Goal: Transaction & Acquisition: Purchase product/service

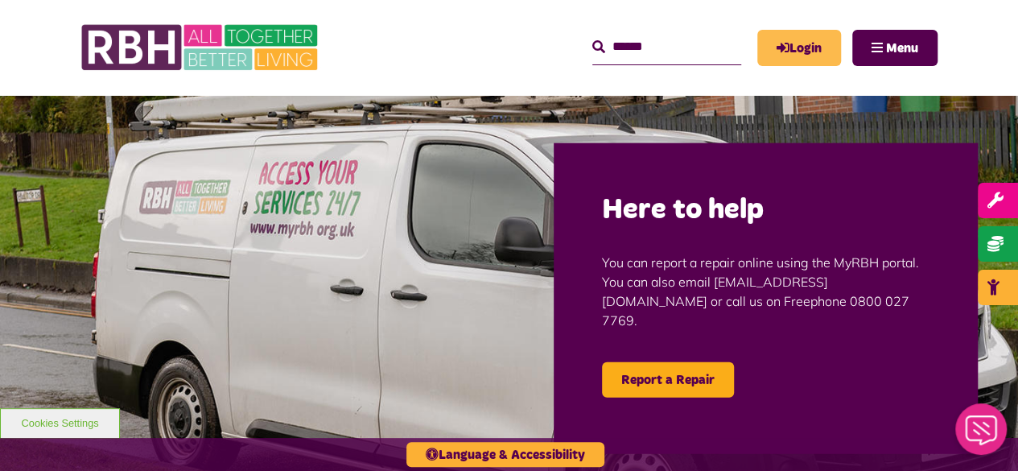
click at [0, 0] on icon "MyRBH" at bounding box center [0, 0] width 0 height 0
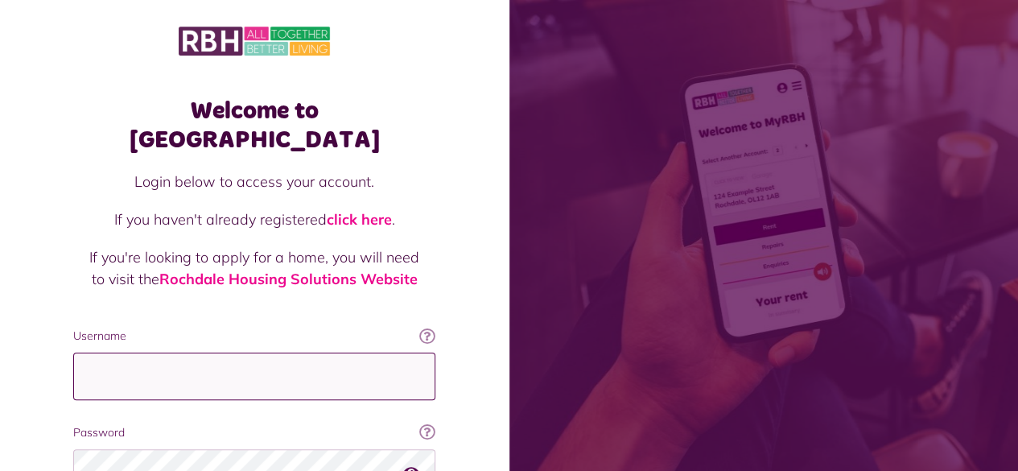
click at [123, 352] on input "Username" at bounding box center [254, 375] width 362 height 47
type input "**********"
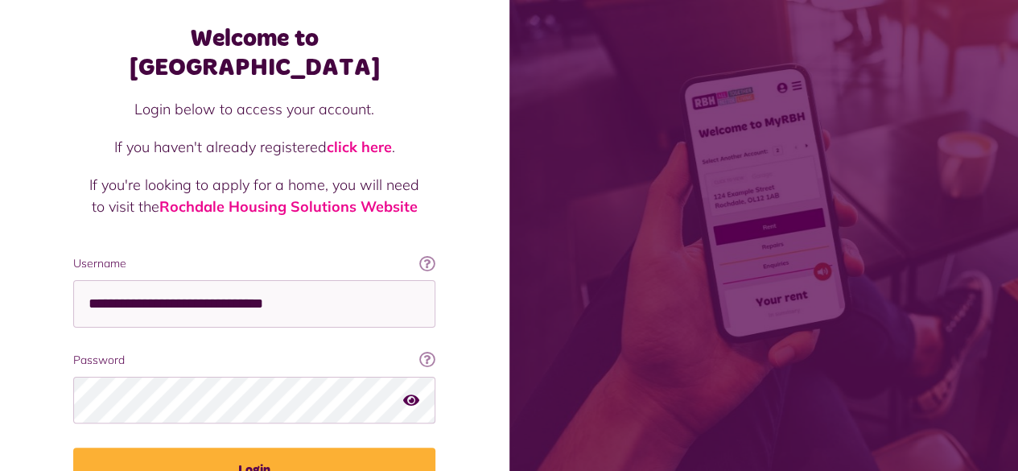
click at [198, 447] on button "Login" at bounding box center [254, 469] width 362 height 45
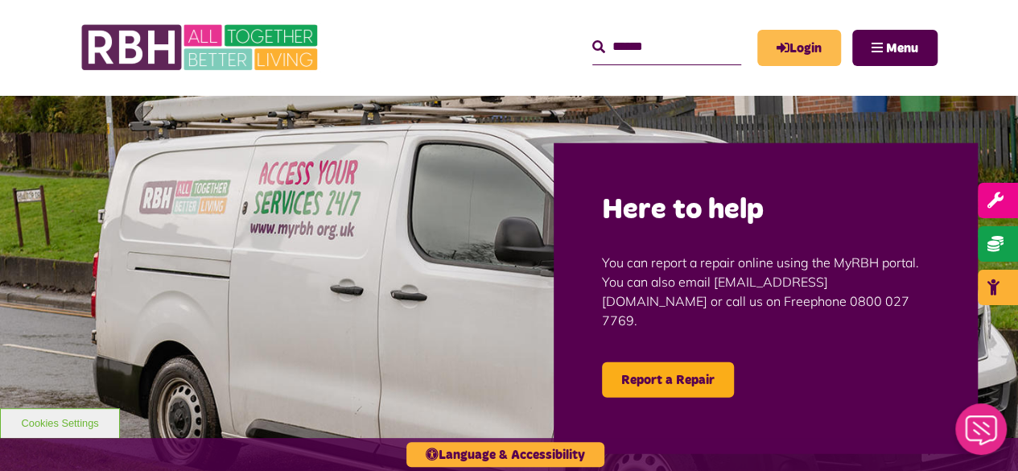
click at [792, 43] on link "Login" at bounding box center [799, 48] width 84 height 36
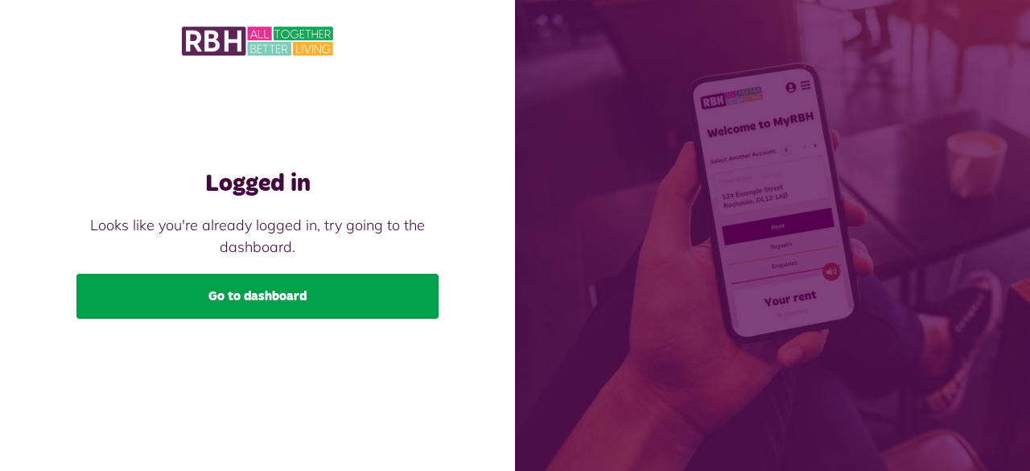
click at [348, 289] on link "Go to dashboard" at bounding box center [257, 296] width 362 height 45
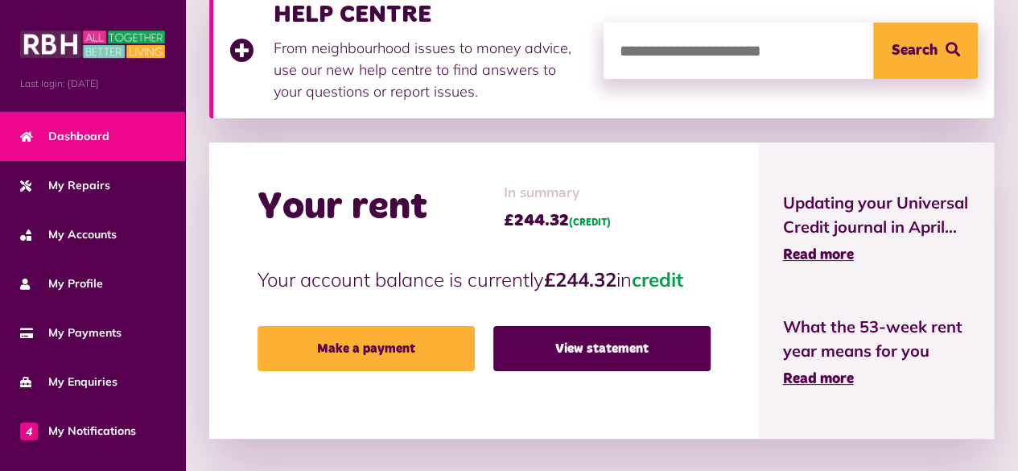
scroll to position [275, 0]
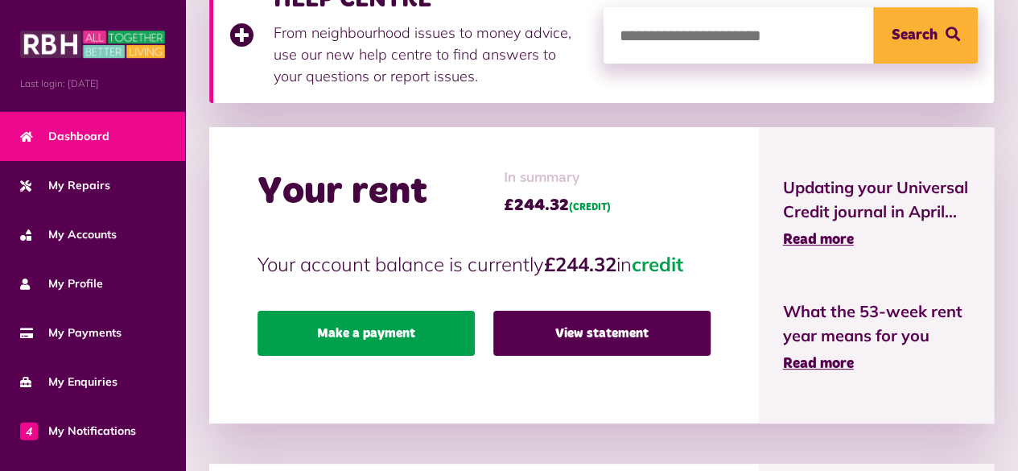
click at [418, 316] on link "Make a payment" at bounding box center [365, 333] width 217 height 45
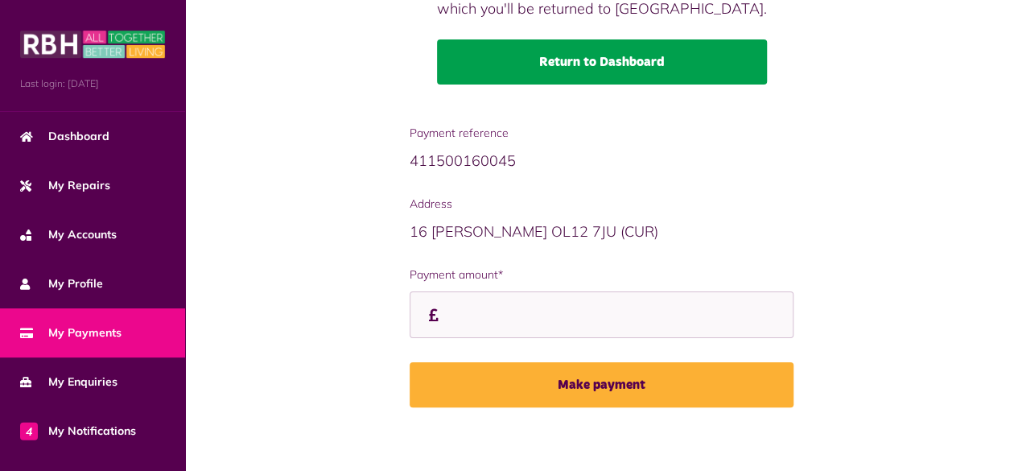
scroll to position [231, 0]
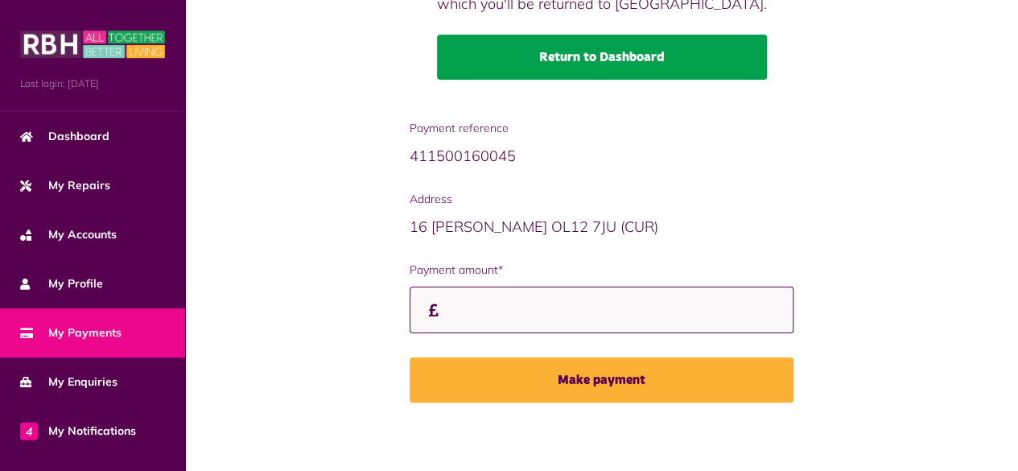
click at [512, 303] on input "Payment amount*" at bounding box center [602, 309] width 385 height 47
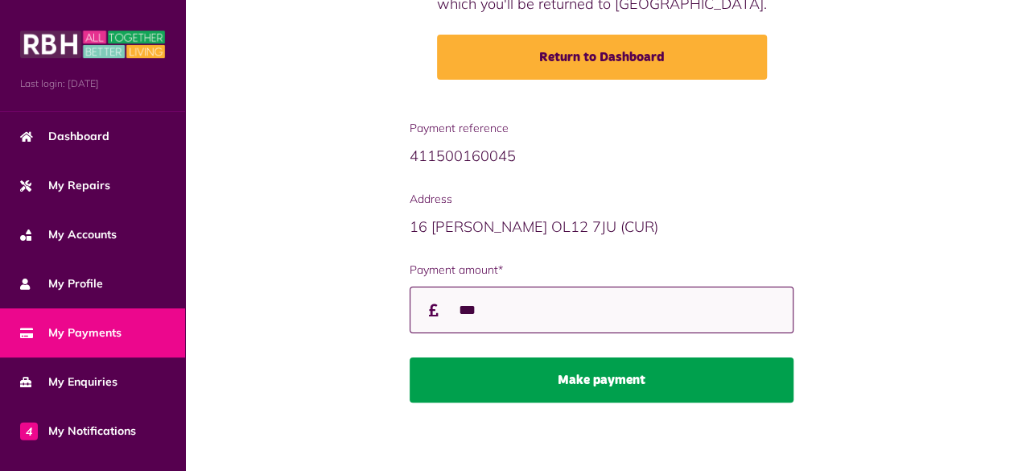
type input "***"
click at [560, 377] on button "Make payment" at bounding box center [602, 379] width 385 height 45
